Goal: Task Accomplishment & Management: Use online tool/utility

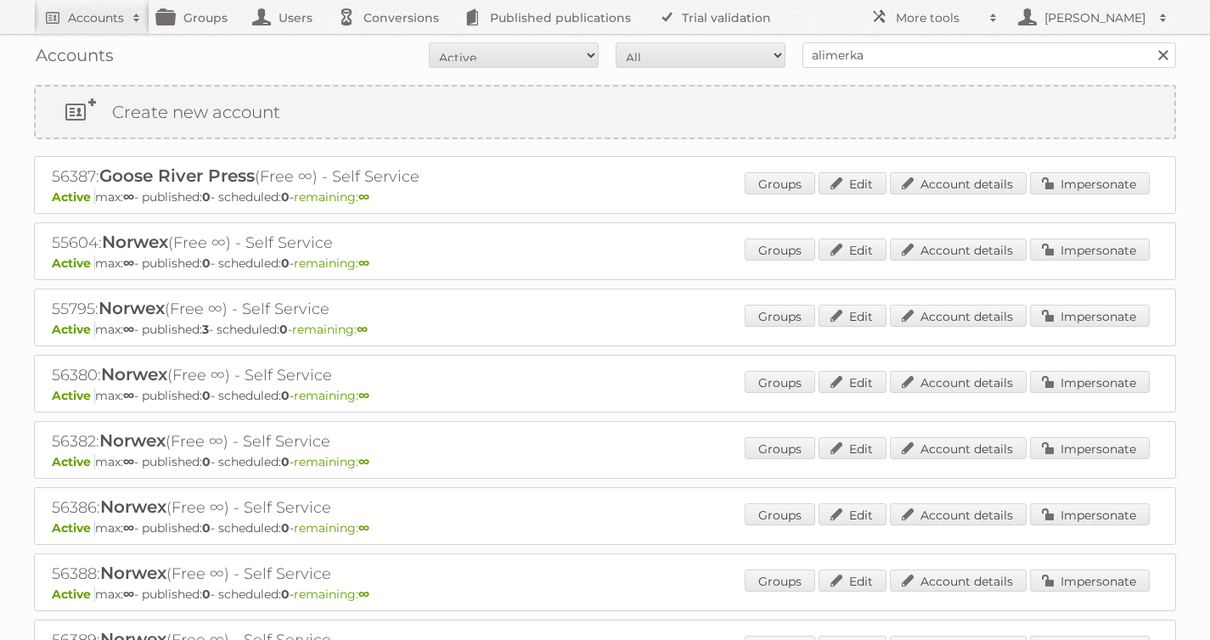
type input "alimerka"
click at [1150, 42] on input "Search" at bounding box center [1162, 54] width 25 height 25
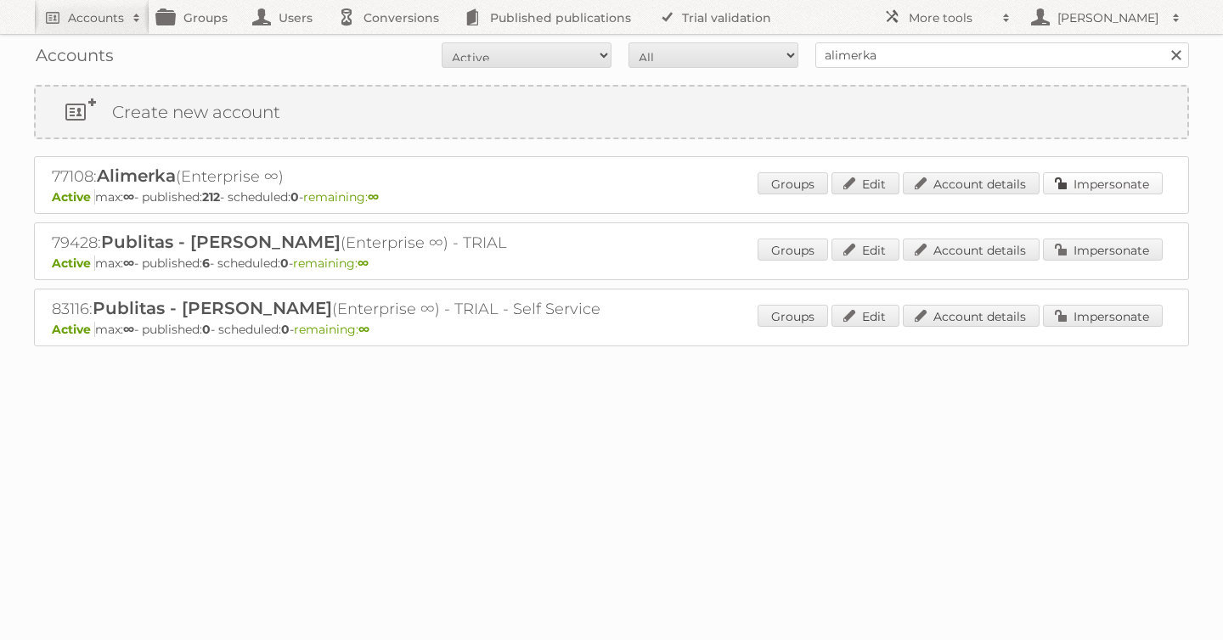
click at [1094, 177] on link "Impersonate" at bounding box center [1103, 183] width 120 height 22
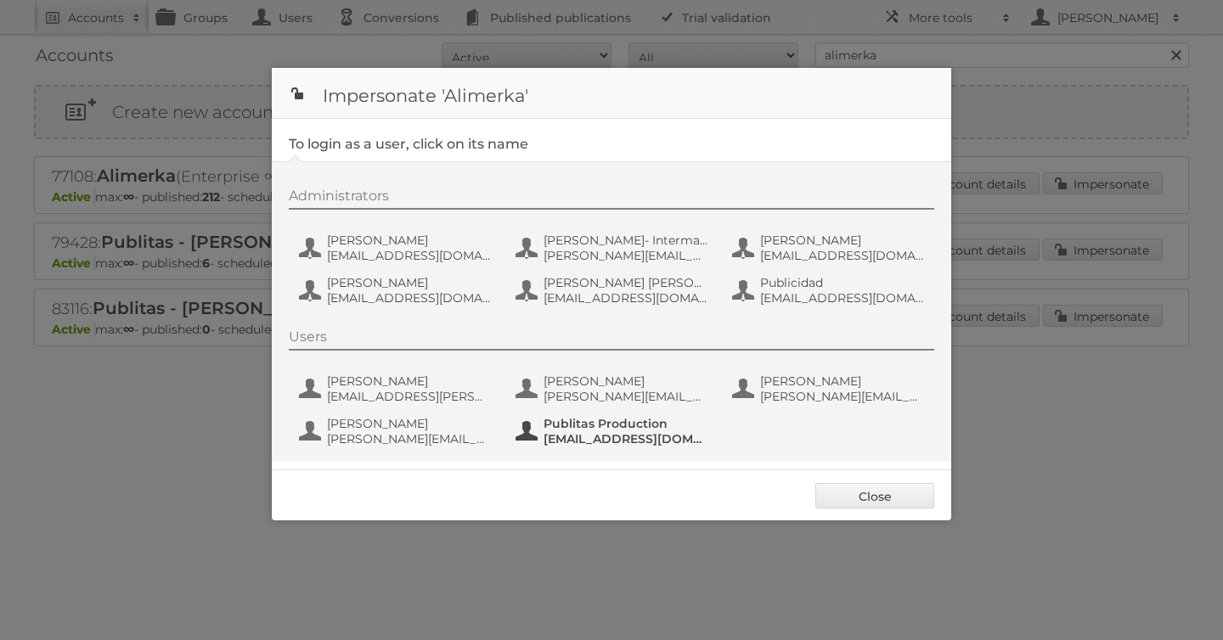
click at [610, 442] on span "[EMAIL_ADDRESS][DOMAIN_NAME]" at bounding box center [625, 438] width 165 height 15
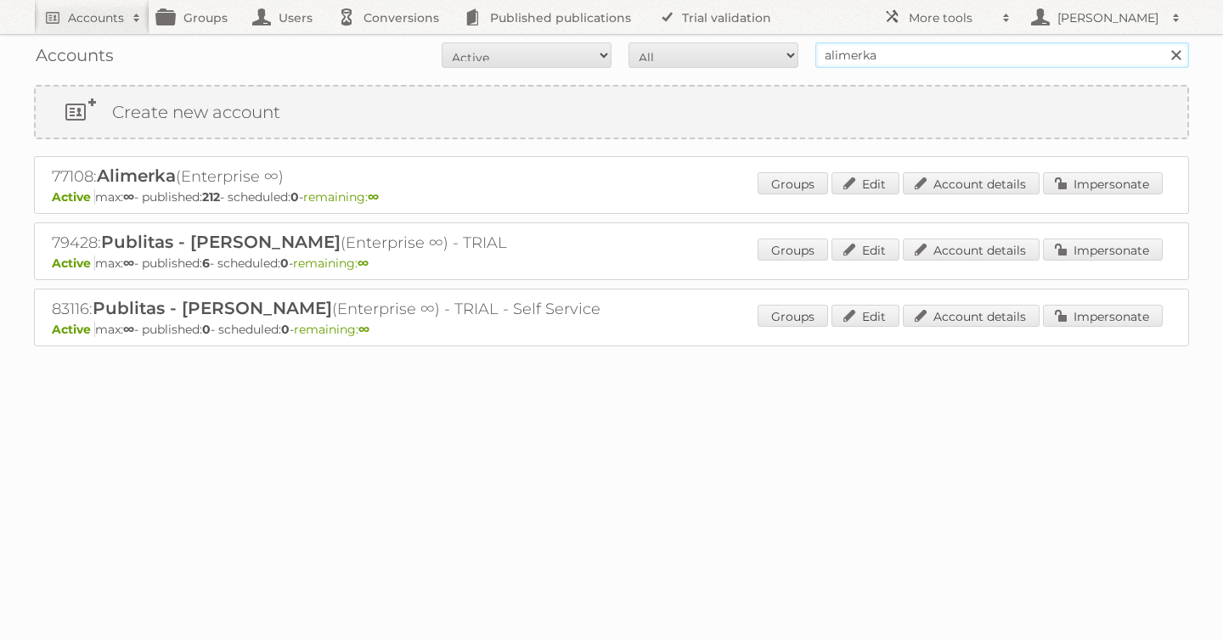
drag, startPoint x: 813, startPoint y: 50, endPoint x: 651, endPoint y: 46, distance: 162.2
click at [677, 46] on form "All Active Expired Pending All Paid Trials Self service alimerka Search" at bounding box center [611, 54] width 1155 height 25
type input "as [PERSON_NAME]"
click at [1162, 42] on input "Search" at bounding box center [1174, 54] width 25 height 25
